Goal: Task Accomplishment & Management: Manage account settings

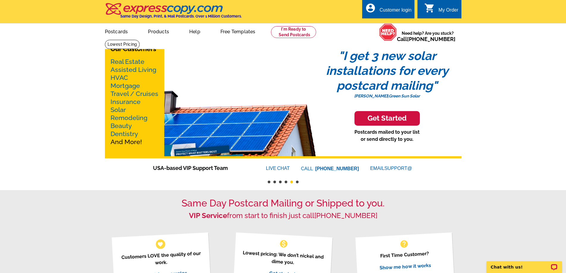
click at [395, 8] on div "Customer login" at bounding box center [395, 11] width 32 height 8
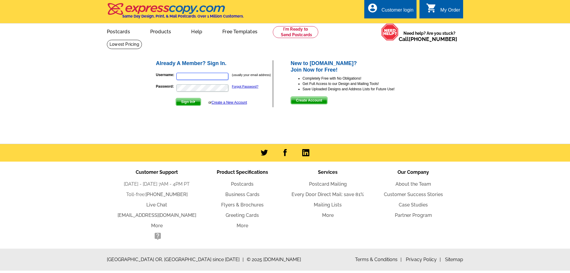
type input "[EMAIL_ADDRESS][DOMAIN_NAME]"
click at [185, 102] on span "Sign In" at bounding box center [188, 101] width 25 height 7
